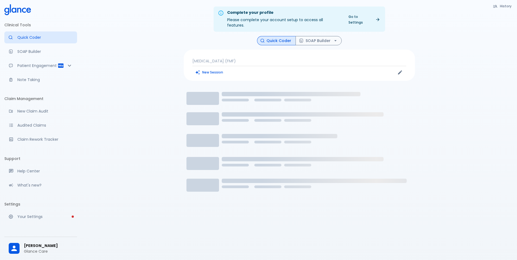
click at [229, 58] on p "[MEDICAL_DATA] (FMF)" at bounding box center [299, 60] width 214 height 5
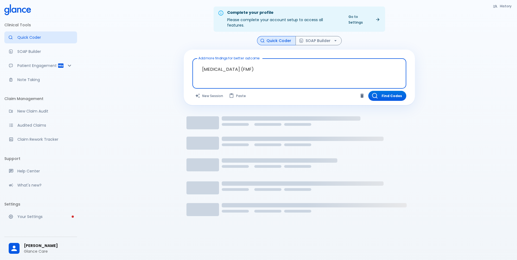
click at [232, 61] on textarea "[MEDICAL_DATA] (FMF)" at bounding box center [299, 69] width 206 height 17
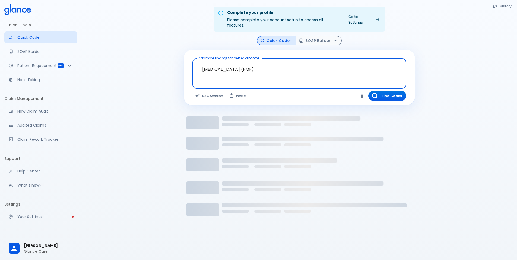
click at [232, 61] on textarea "[MEDICAL_DATA] (FMF)" at bounding box center [299, 69] width 206 height 17
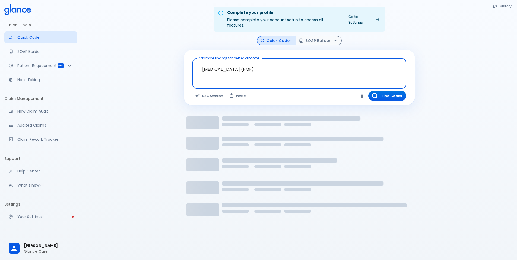
click at [232, 61] on textarea "[MEDICAL_DATA] (FMF)" at bounding box center [299, 69] width 206 height 17
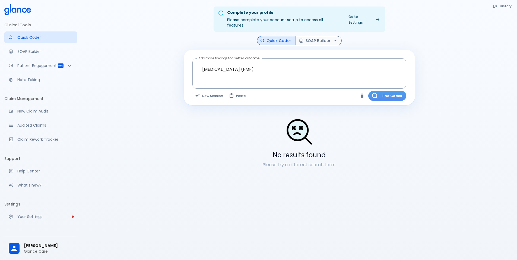
drag, startPoint x: 387, startPoint y: 90, endPoint x: 367, endPoint y: 85, distance: 20.9
click at [387, 91] on button "Find Codes" at bounding box center [387, 96] width 38 height 10
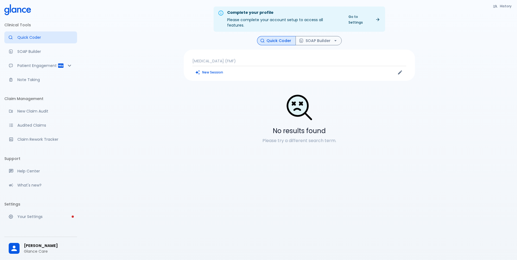
click at [298, 58] on p "[MEDICAL_DATA] (FMF)" at bounding box center [299, 60] width 214 height 5
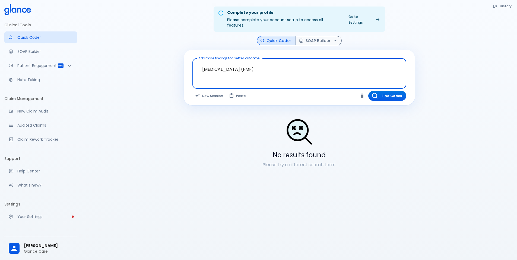
click at [265, 61] on textarea "[MEDICAL_DATA] (FMF)" at bounding box center [299, 69] width 206 height 17
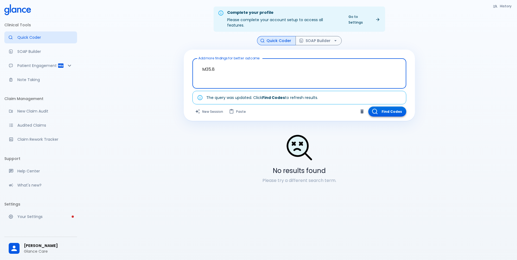
type textarea "M35.8"
click at [398, 107] on button "Find Codes" at bounding box center [387, 112] width 38 height 10
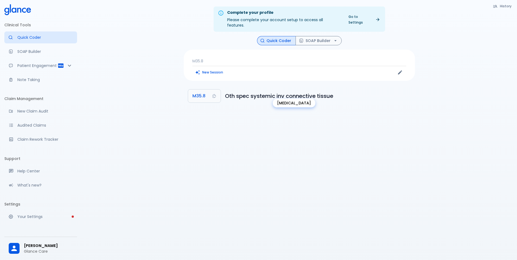
click at [293, 103] on div "[MEDICAL_DATA]" at bounding box center [294, 103] width 43 height 9
copy div "[MEDICAL_DATA]"
